Goal: Task Accomplishment & Management: Use online tool/utility

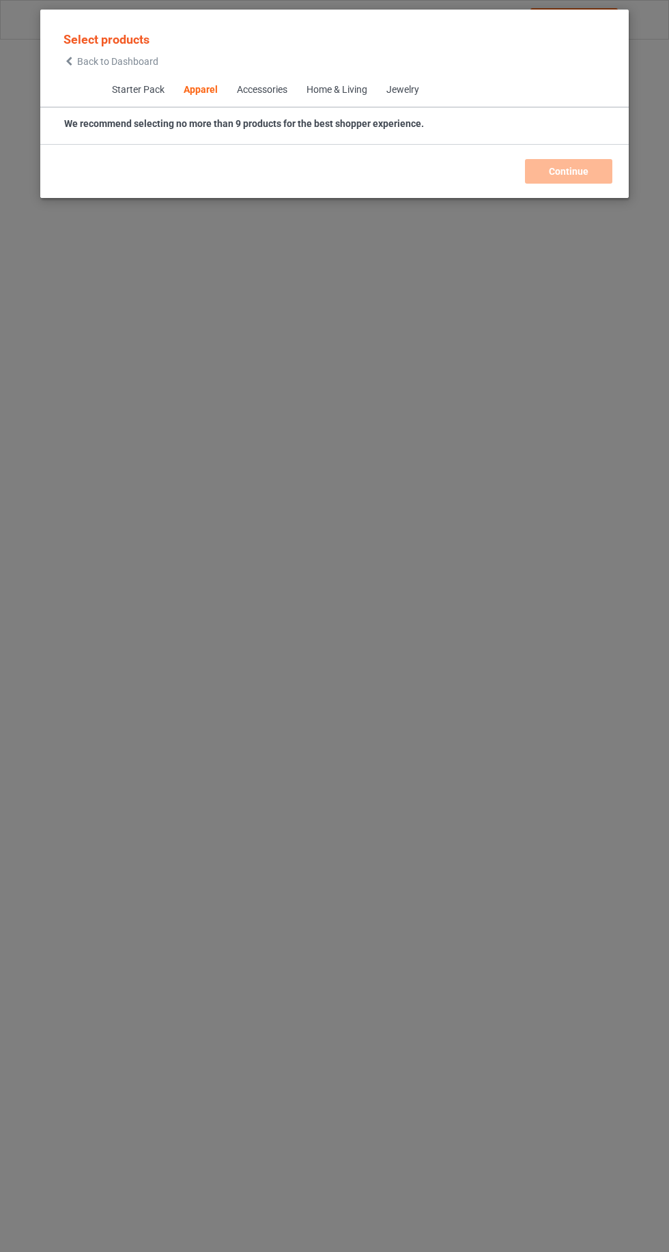
click at [69, 61] on icon at bounding box center [69, 62] width 12 height 10
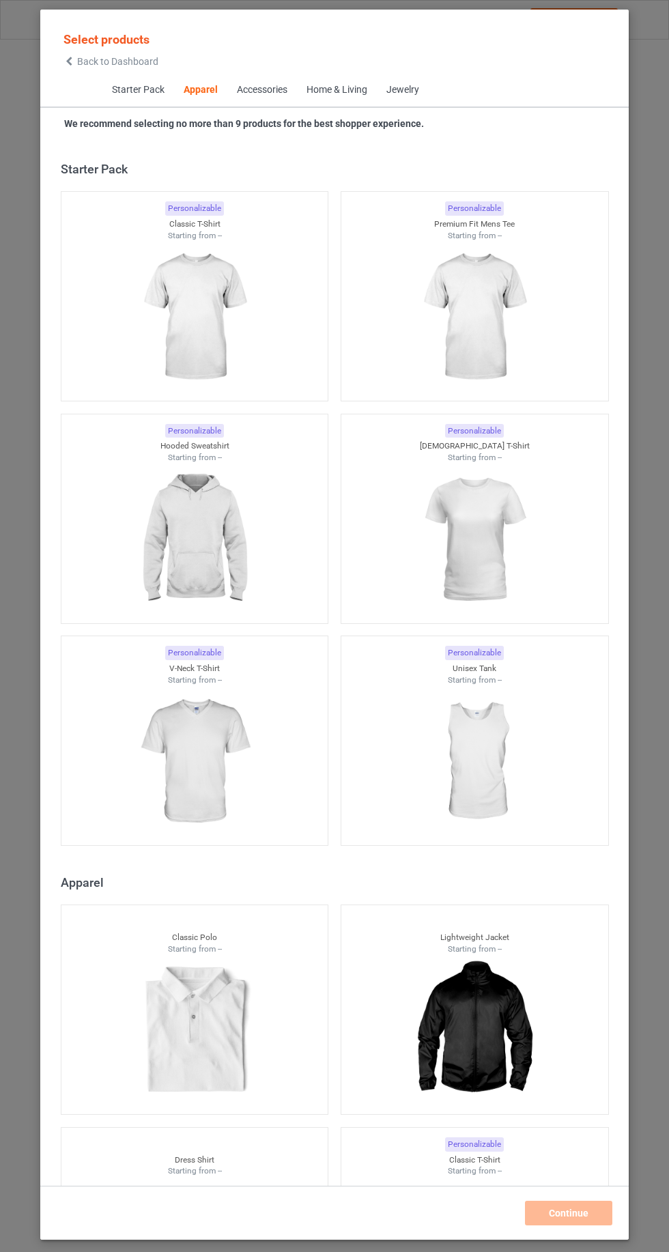
scroll to position [731, 0]
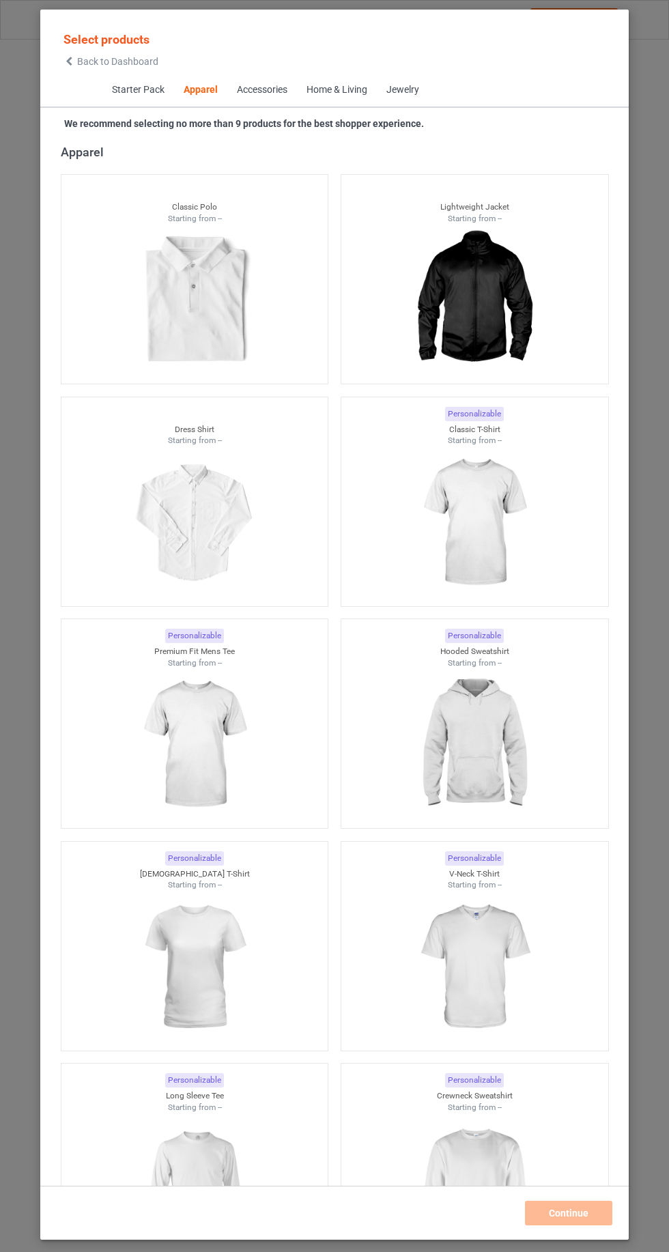
click at [69, 61] on icon at bounding box center [69, 62] width 12 height 10
